Goal: Task Accomplishment & Management: Use online tool/utility

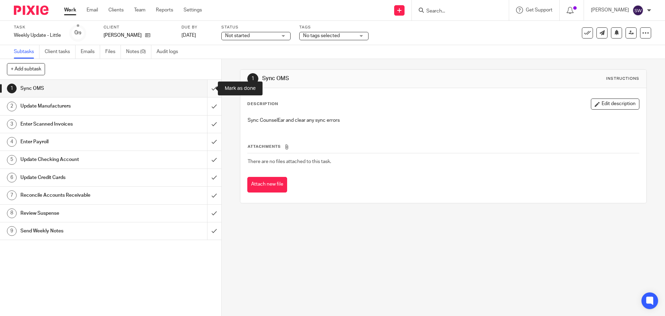
click at [210, 88] on input "submit" at bounding box center [110, 88] width 221 height 17
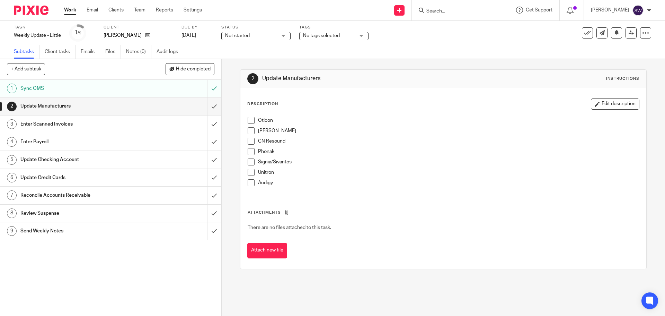
click at [250, 120] on span at bounding box center [251, 120] width 7 height 7
click at [250, 129] on span at bounding box center [251, 130] width 7 height 7
click at [252, 140] on span at bounding box center [251, 141] width 7 height 7
drag, startPoint x: 248, startPoint y: 152, endPoint x: 242, endPoint y: 150, distance: 7.1
click at [249, 152] on span at bounding box center [251, 151] width 7 height 7
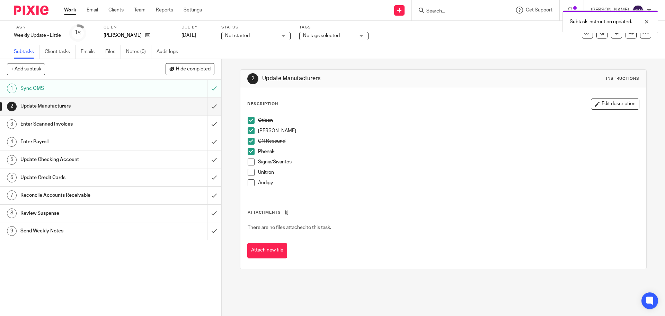
click at [249, 160] on span at bounding box center [251, 161] width 7 height 7
click at [250, 174] on span at bounding box center [251, 172] width 7 height 7
drag, startPoint x: 250, startPoint y: 182, endPoint x: 245, endPoint y: 180, distance: 4.8
click at [249, 182] on span at bounding box center [251, 182] width 7 height 7
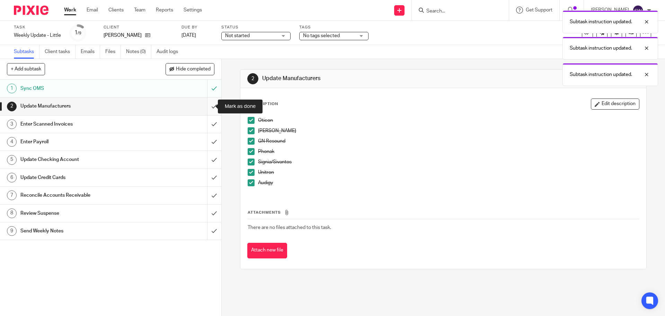
click at [207, 110] on input "submit" at bounding box center [110, 105] width 221 height 17
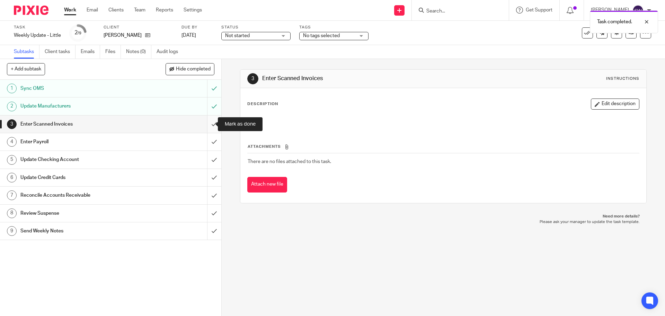
click at [209, 124] on input "submit" at bounding box center [110, 123] width 221 height 17
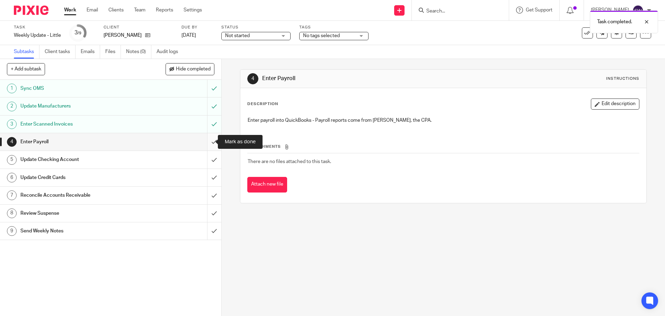
click at [208, 139] on input "submit" at bounding box center [110, 141] width 221 height 17
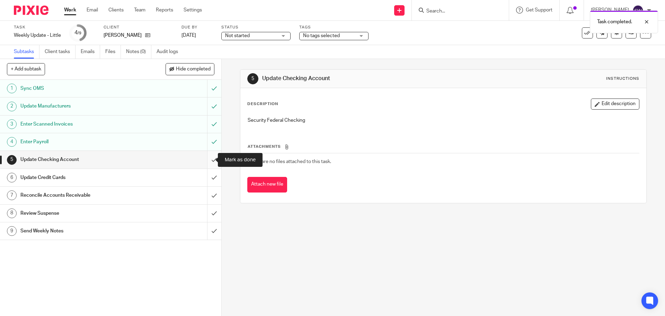
click at [208, 157] on input "submit" at bounding box center [110, 159] width 221 height 17
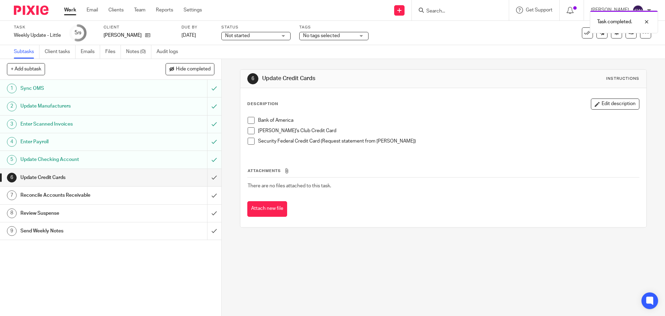
click at [251, 121] on span at bounding box center [251, 120] width 7 height 7
click at [251, 129] on span at bounding box center [251, 130] width 7 height 7
click at [252, 140] on span at bounding box center [251, 141] width 7 height 7
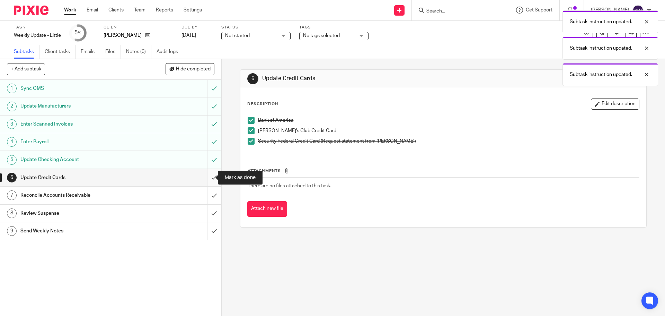
click at [210, 179] on input "submit" at bounding box center [110, 177] width 221 height 17
